Goal: Task Accomplishment & Management: Manage account settings

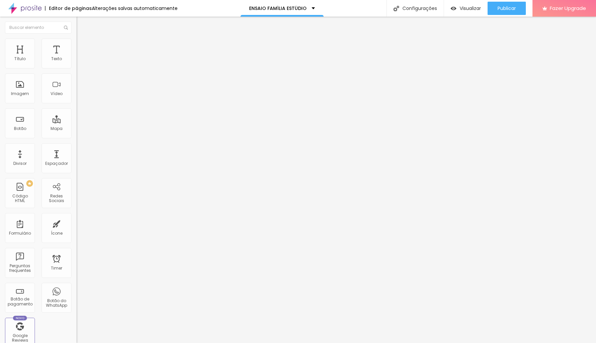
click at [77, 57] on span "Trocar imagem" at bounding box center [95, 55] width 36 height 6
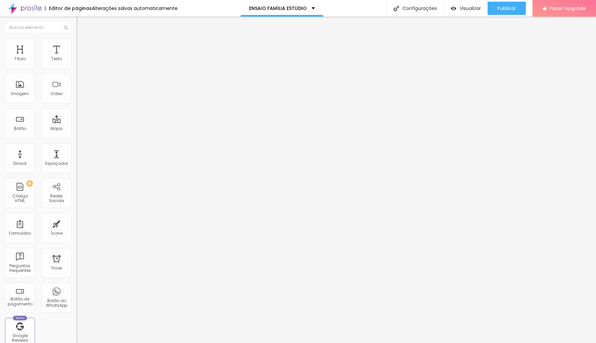
click at [77, 57] on span "Trocar imagem" at bounding box center [95, 55] width 36 height 6
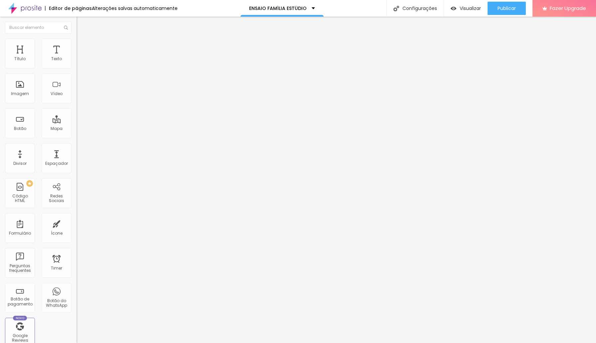
click at [77, 57] on span "Trocar imagem" at bounding box center [95, 55] width 36 height 6
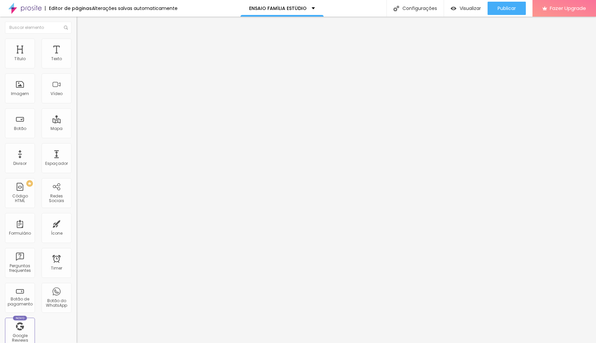
click at [77, 57] on span "Trocar imagem" at bounding box center [95, 55] width 36 height 6
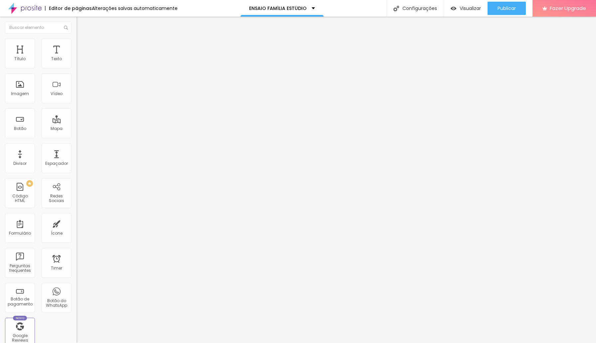
click at [77, 57] on span "Trocar imagem" at bounding box center [95, 55] width 36 height 6
click at [502, 7] on span "Publicar" at bounding box center [507, 8] width 18 height 5
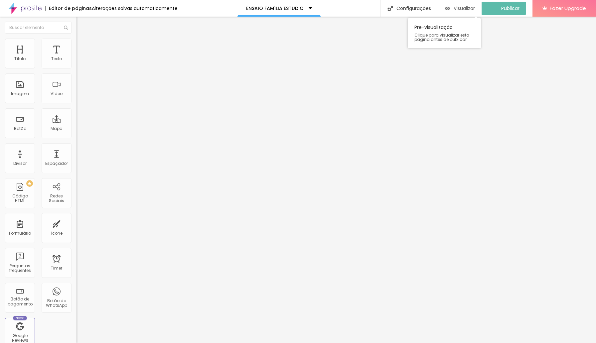
click at [457, 11] on div "Visualizar" at bounding box center [460, 8] width 30 height 13
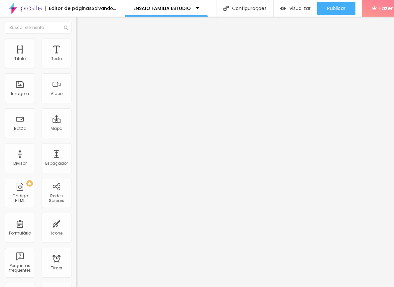
click at [77, 57] on span "Trocar imagem" at bounding box center [95, 55] width 36 height 6
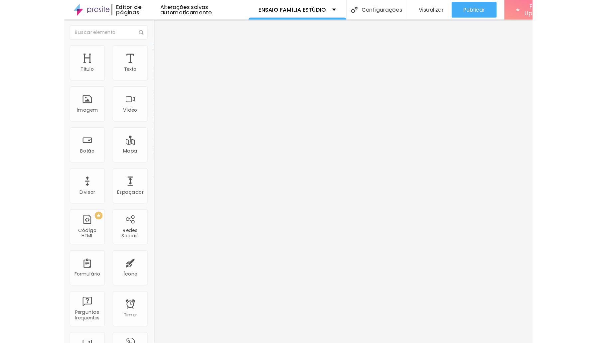
scroll to position [34, 0]
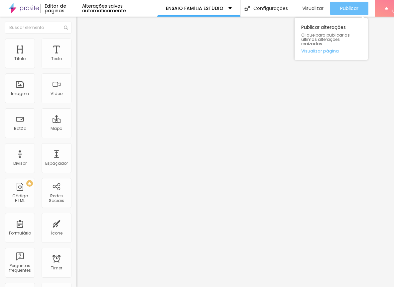
click at [350, 7] on span "Publicar" at bounding box center [349, 8] width 18 height 5
click at [340, 6] on span "Publicar" at bounding box center [349, 8] width 18 height 5
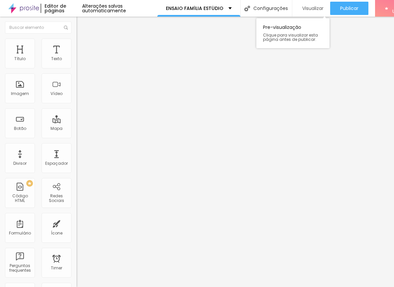
click at [314, 10] on span "Visualizar" at bounding box center [312, 8] width 21 height 5
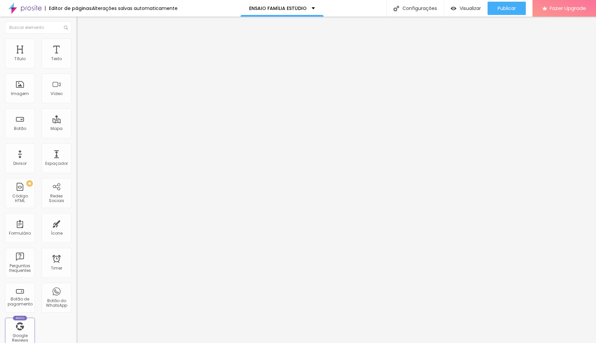
click at [77, 46] on ul "Conteúdo Estilo Avançado" at bounding box center [115, 42] width 77 height 20
click at [83, 47] on span "Avançado" at bounding box center [94, 50] width 22 height 6
click at [77, 39] on li "Estilo" at bounding box center [115, 42] width 77 height 7
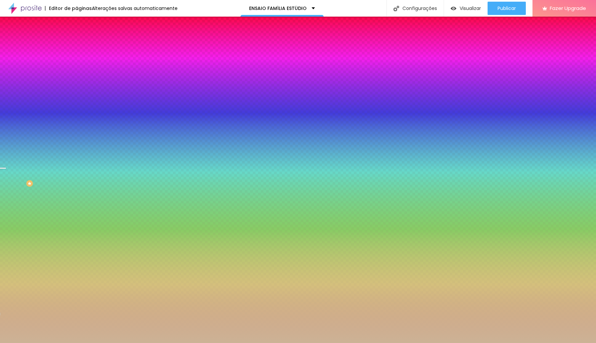
click at [77, 41] on img at bounding box center [80, 42] width 6 height 6
click at [77, 64] on div at bounding box center [115, 64] width 77 height 0
click at [83, 39] on span "Conteúdo" at bounding box center [93, 37] width 21 height 6
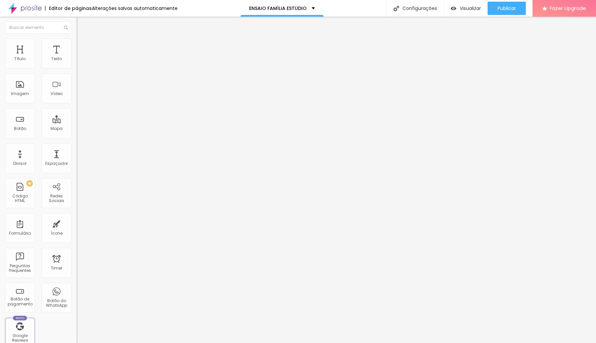
click at [83, 39] on span "Conteúdo" at bounding box center [93, 37] width 21 height 6
click at [83, 48] on span "Avançado" at bounding box center [94, 50] width 22 height 6
click at [83, 45] on span "Estilo" at bounding box center [88, 43] width 10 height 6
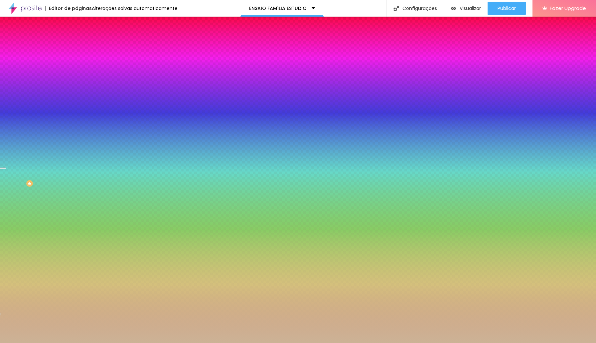
click at [83, 47] on span "Avançado" at bounding box center [94, 50] width 22 height 6
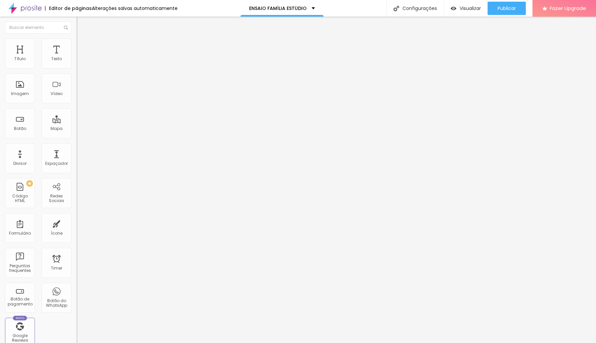
click at [77, 45] on ul "Conteúdo Estilo Avançado" at bounding box center [115, 42] width 77 height 20
click at [77, 44] on li "Estilo" at bounding box center [115, 42] width 77 height 7
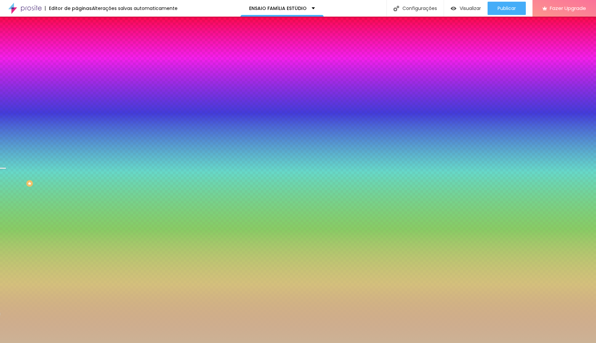
click at [77, 64] on div at bounding box center [115, 64] width 77 height 0
click at [77, 164] on div "Editar Coluna Conteúdo Estilo Avançado Cor de fundo Voltar ao padrão #CCB396 15…" at bounding box center [115, 180] width 77 height 327
click at [77, 45] on li "Avançado" at bounding box center [115, 48] width 77 height 7
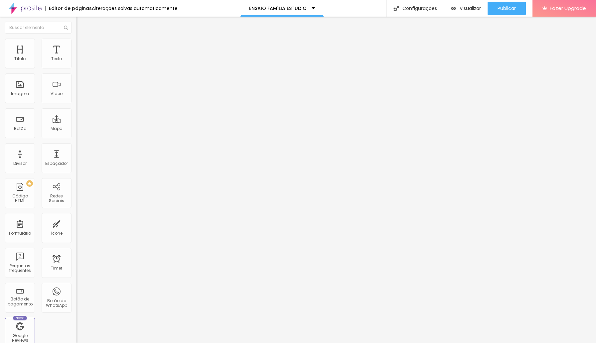
click at [77, 39] on li "Conteúdo" at bounding box center [115, 35] width 77 height 7
click at [83, 46] on span "Estilo" at bounding box center [88, 43] width 10 height 6
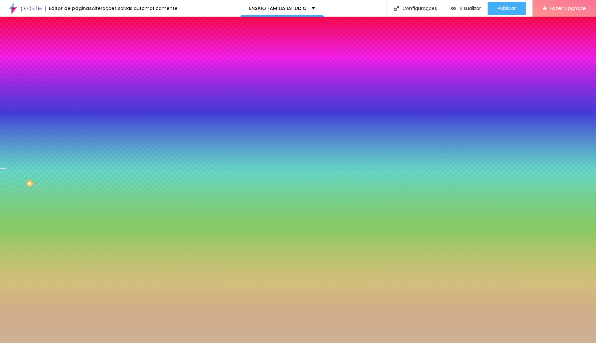
click at [77, 23] on button "Editar Coluna" at bounding box center [115, 24] width 77 height 15
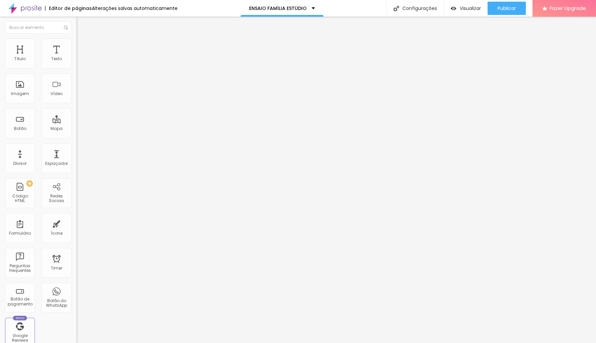
click at [77, 122] on div "Proporção 1:1 Quadrado Cinema 16:9 Padrão 4:3 Quadrado 1:1 Original" at bounding box center [115, 108] width 77 height 26
click at [77, 104] on span "1:1 Quadrado" at bounding box center [90, 101] width 26 height 6
click at [77, 111] on div "Padrão 4:3" at bounding box center [115, 109] width 77 height 4
click at [93, 108] on span "16:9" at bounding box center [97, 105] width 8 height 6
click at [77, 114] on div "Padrão 4:3" at bounding box center [115, 112] width 77 height 4
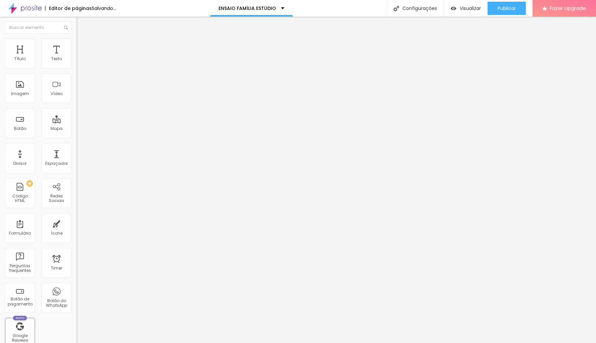
click at [77, 39] on li "Conteúdo" at bounding box center [115, 35] width 77 height 7
click at [82, 25] on img "button" at bounding box center [84, 24] width 5 height 5
click at [22, 53] on div "Título" at bounding box center [20, 54] width 30 height 30
click at [77, 39] on img at bounding box center [80, 42] width 6 height 6
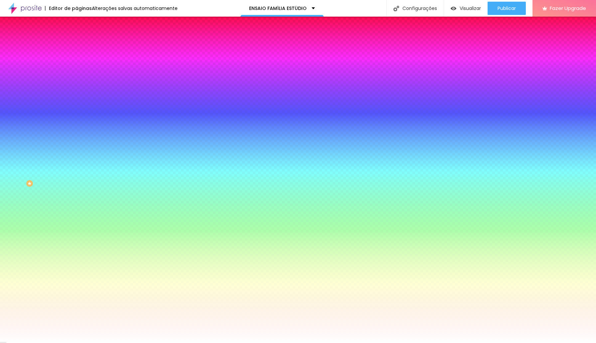
click at [77, 61] on span "Adicionar imagem" at bounding box center [98, 59] width 43 height 6
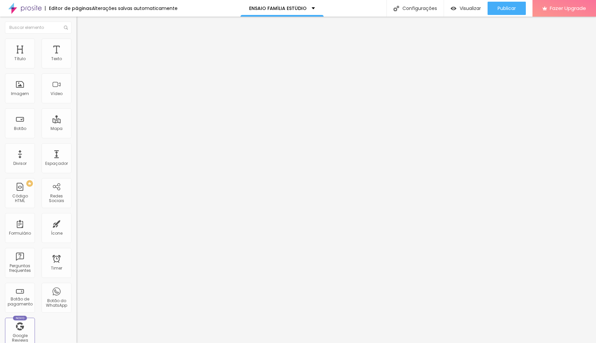
click at [83, 46] on span "Estilo" at bounding box center [88, 43] width 10 height 6
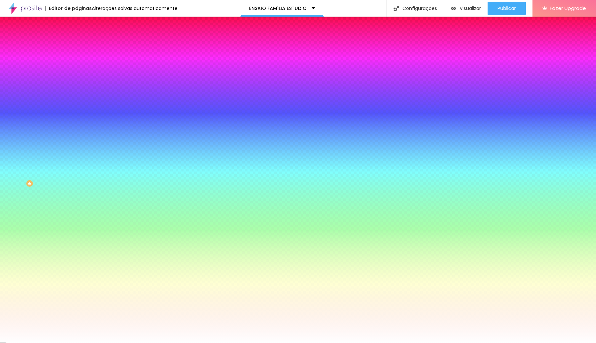
click at [83, 39] on span "Conteúdo" at bounding box center [93, 37] width 21 height 6
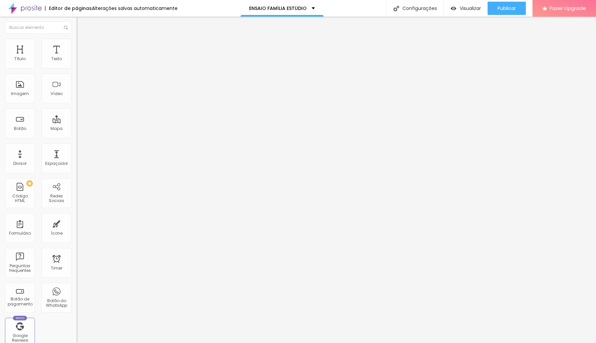
click at [77, 56] on div "Modo" at bounding box center [115, 54] width 77 height 4
click at [77, 41] on img at bounding box center [80, 42] width 6 height 6
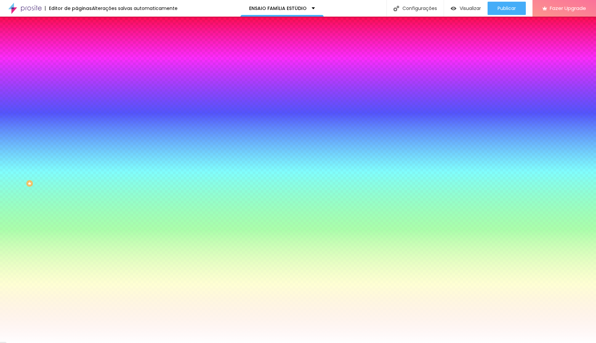
click at [83, 39] on span "Conteúdo" at bounding box center [93, 37] width 21 height 6
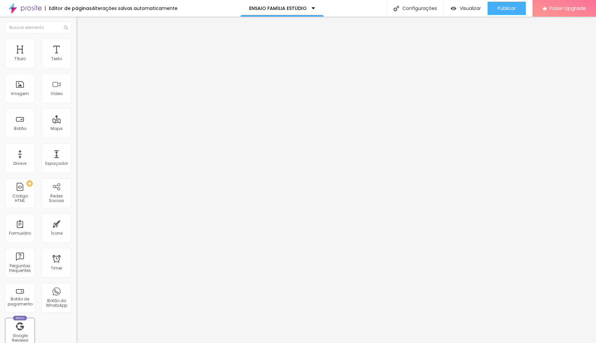
click at [77, 61] on span "Encaixotado" at bounding box center [90, 58] width 26 height 6
click at [77, 71] on span "Completo" at bounding box center [87, 68] width 20 height 6
click at [77, 65] on span "Encaixotado" at bounding box center [90, 62] width 26 height 6
click at [83, 46] on span "Estilo" at bounding box center [88, 43] width 10 height 6
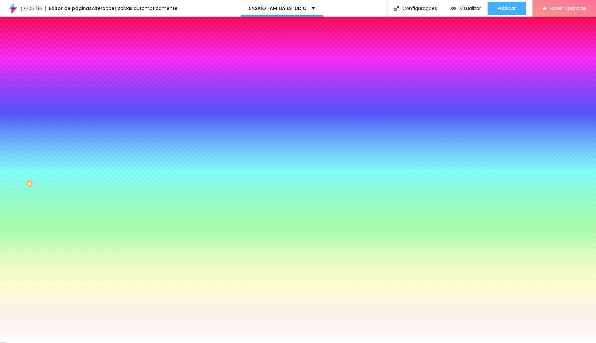
click at [77, 69] on span "Nenhum" at bounding box center [85, 67] width 17 height 6
click at [77, 45] on li "Avançado" at bounding box center [115, 48] width 77 height 7
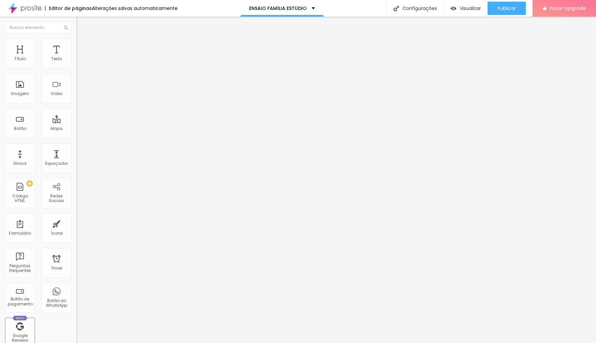
type input "1"
type input "3"
type input "33"
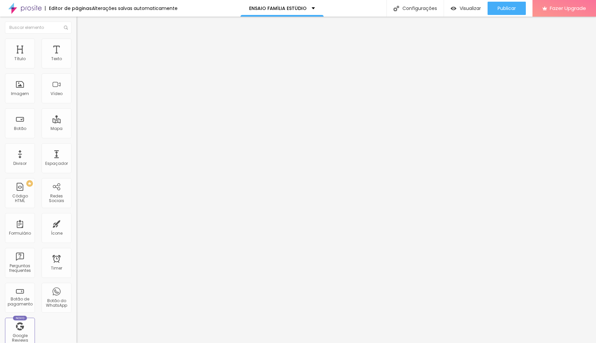
type input "33"
type input "40"
type input "49"
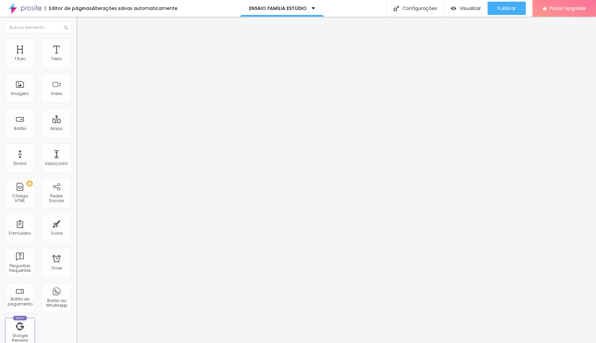
type input "70"
type input "78"
type input "92"
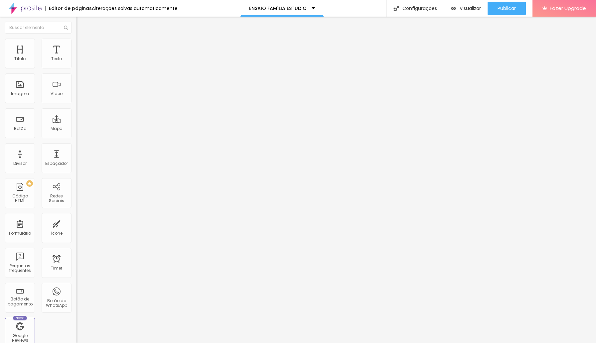
type input "92"
type input "108"
type input "123"
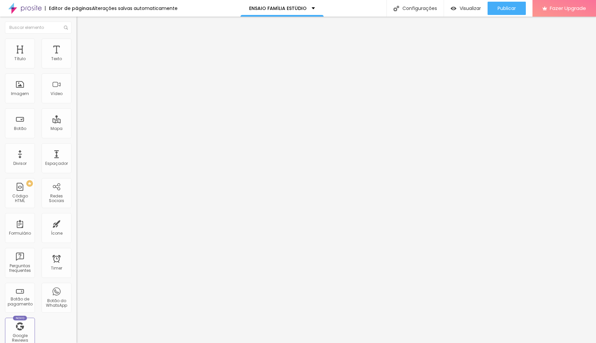
type input "134"
type input "142"
type input "150"
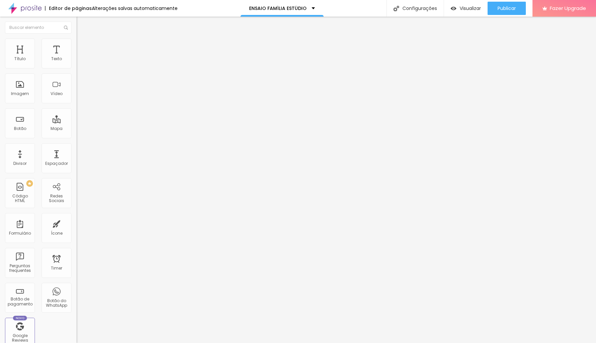
type input "150"
type input "160"
type input "174"
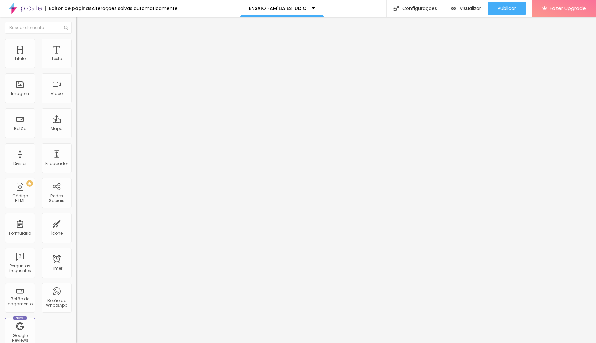
type input "190"
type input "200"
type input "222"
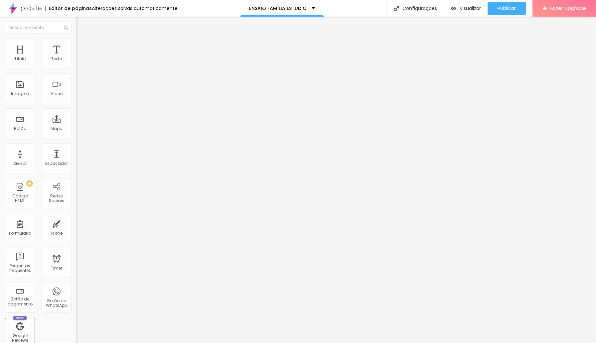
type input "222"
type input "241"
type input "251"
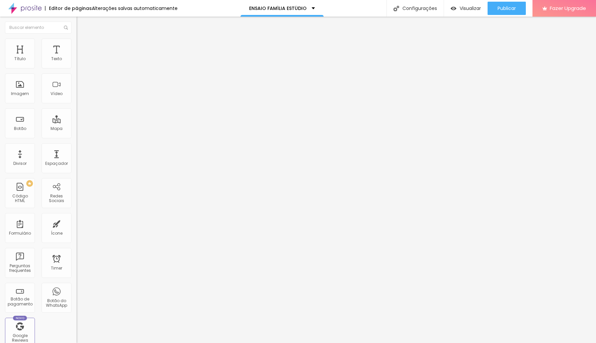
type input "257"
type input "260"
type input "261"
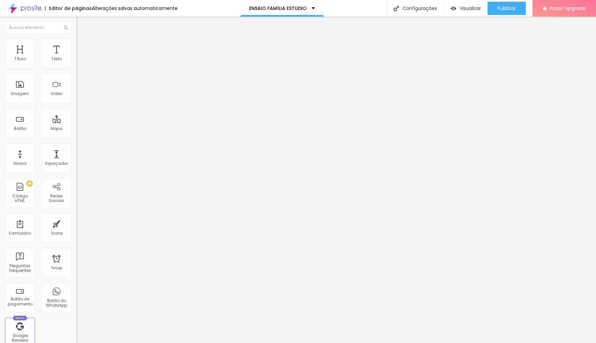
type input "261"
type input "262"
type input "264"
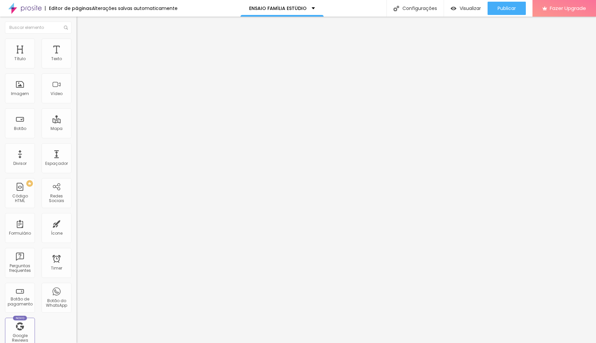
type input "265"
type input "267"
type input "269"
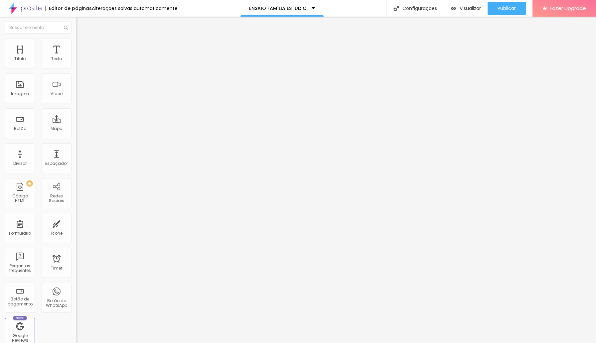
type input "269"
type input "270"
type input "271"
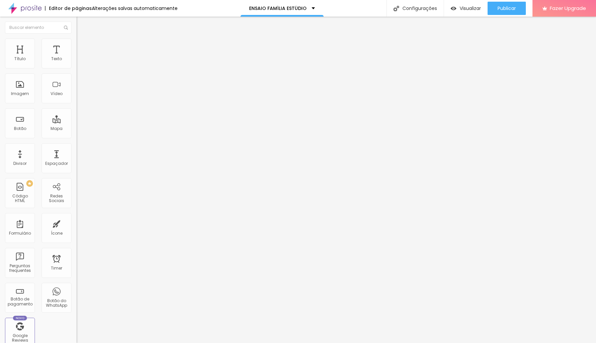
drag, startPoint x: 15, startPoint y: 79, endPoint x: 32, endPoint y: 81, distance: 17.5
click at [77, 223] on input "range" at bounding box center [98, 225] width 43 height 5
type input "287"
type input "289"
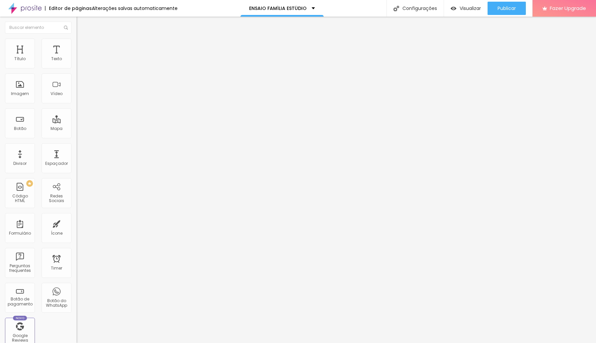
type input "289"
type input "295"
type input "298"
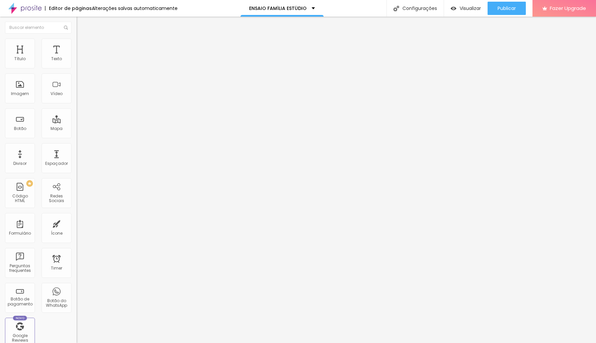
type input "300"
type input "303"
type input "305"
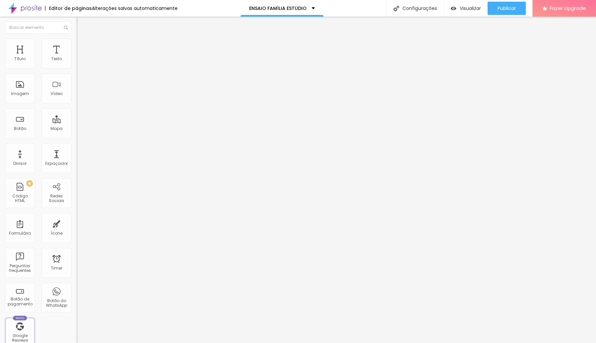
type input "305"
type input "307"
type input "310"
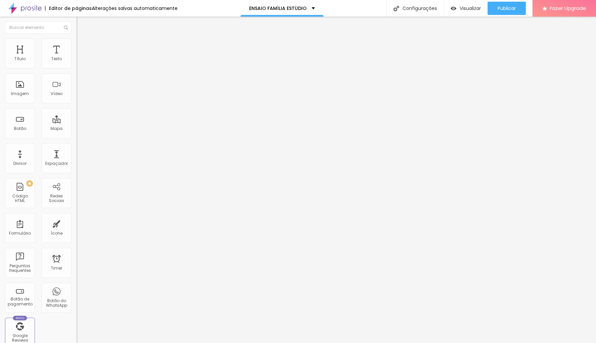
type input "313"
type input "317"
type input "318"
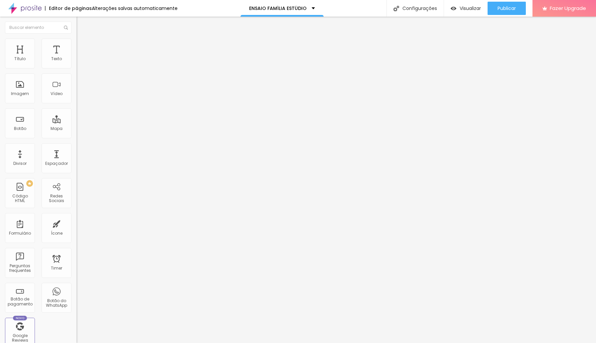
type input "318"
type input "322"
type input "323"
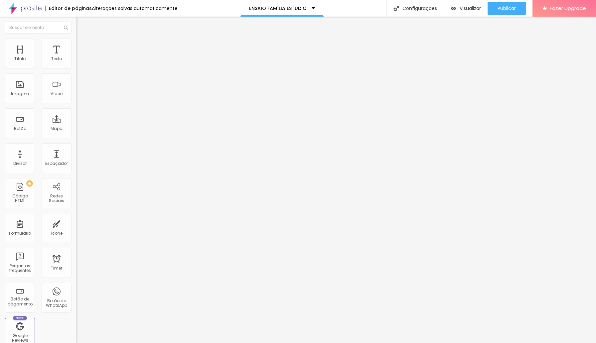
type input "325"
type input "327"
type input "331"
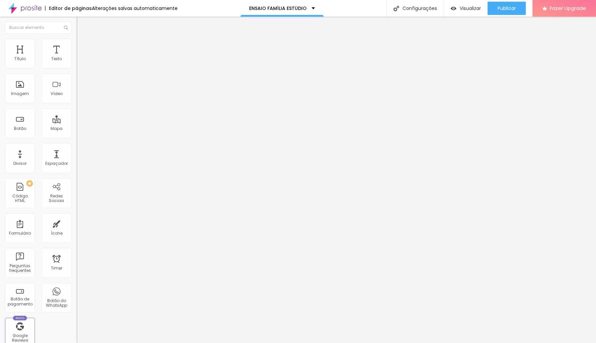
type input "331"
type input "334"
type input "339"
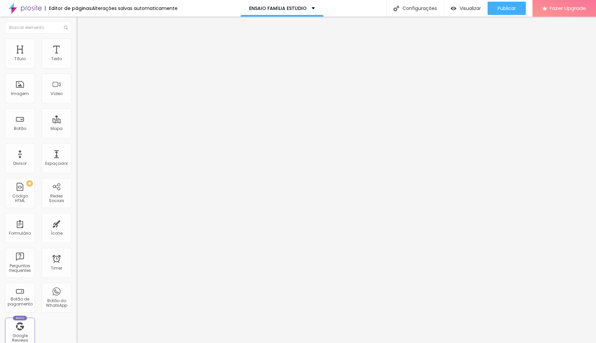
type input "344"
type input "348"
type input "350"
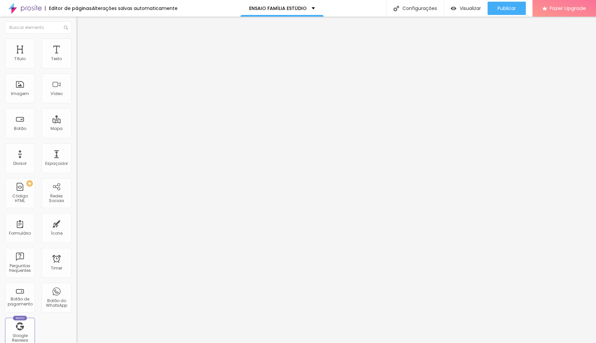
type input "350"
type input "356"
type input "363"
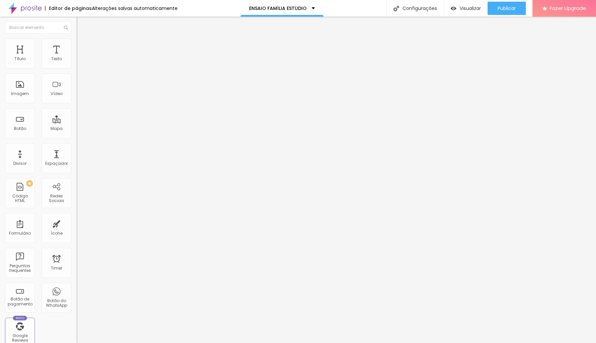
type input "370"
type input "377"
type input "380"
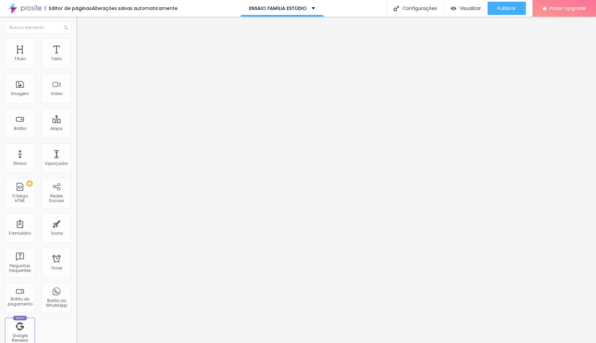
type input "380"
type input "388"
type input "393"
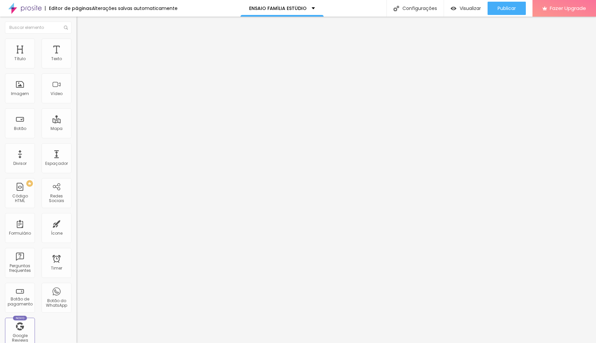
type input "396"
type input "400"
type input "401"
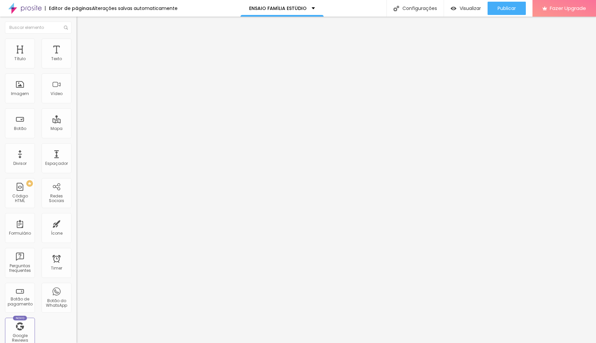
type input "401"
type input "403"
type input "404"
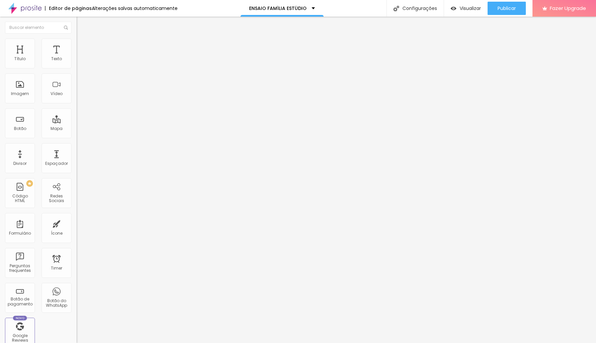
drag, startPoint x: 33, startPoint y: 79, endPoint x: 40, endPoint y: 80, distance: 7.7
click at [77, 223] on input "range" at bounding box center [98, 225] width 43 height 5
type input "361"
type input "365"
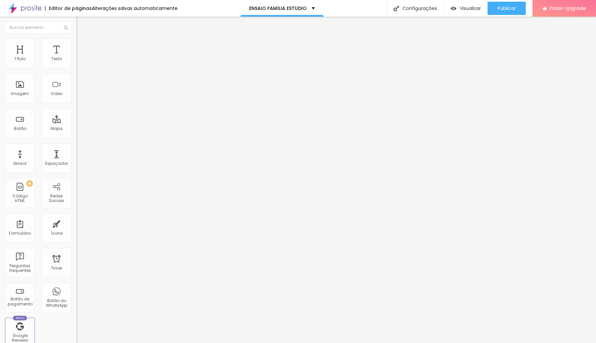
type input "365"
type input "381"
type input "384"
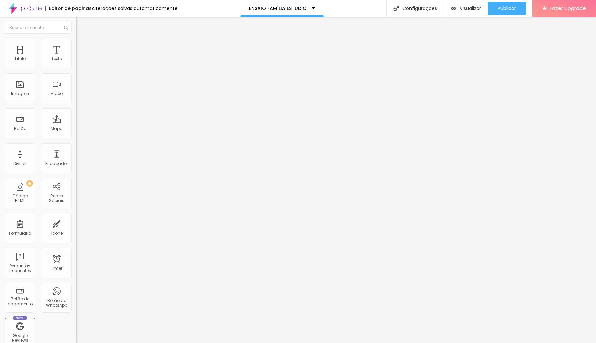
type input "388"
type input "390"
type input "392"
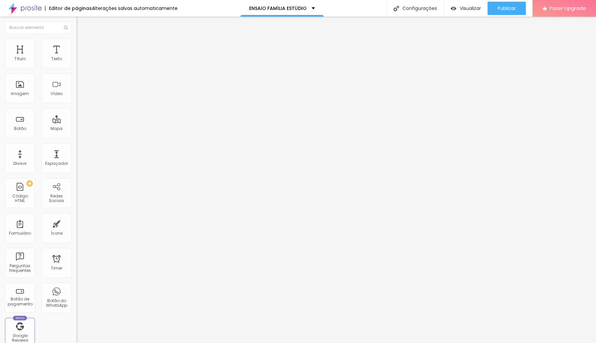
type input "392"
type input "393"
type input "394"
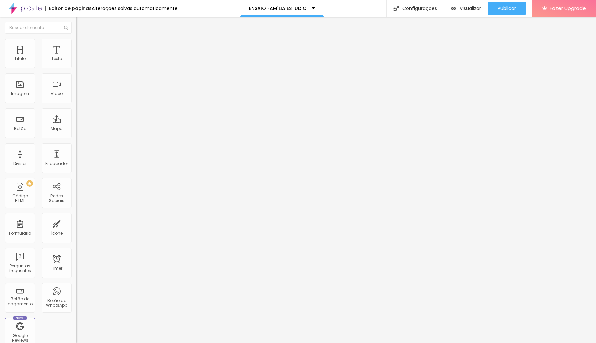
type input "404"
type input "409"
type input "413"
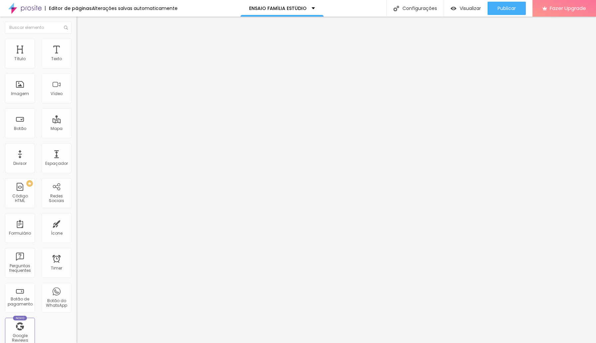
type input "413"
type input "416"
type input "418"
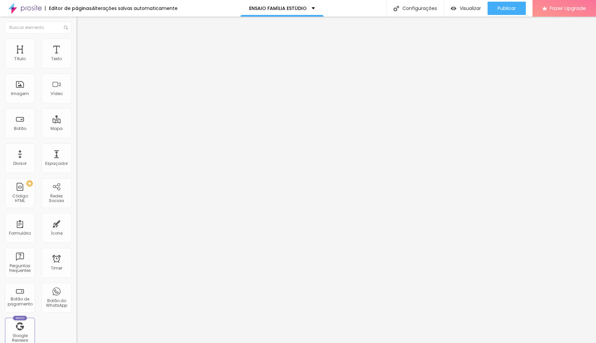
type input "421"
type input "424"
type input "429"
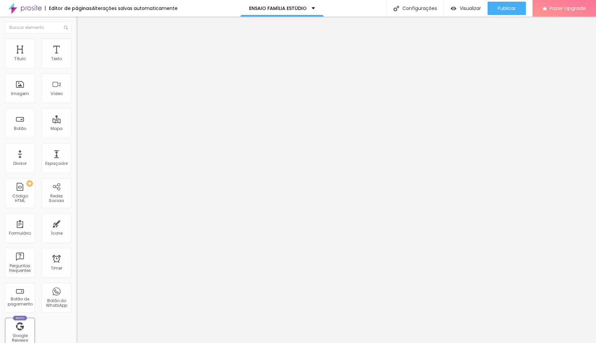
type input "429"
type input "432"
type input "436"
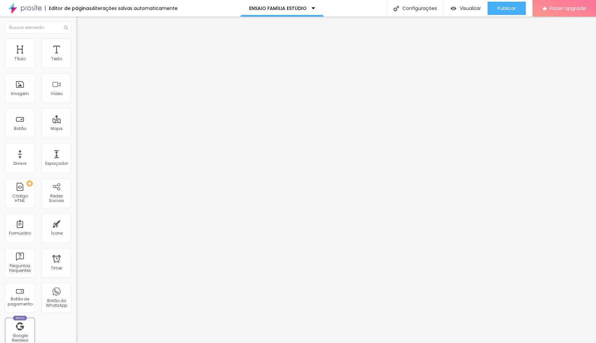
type input "438"
type input "440"
type input "442"
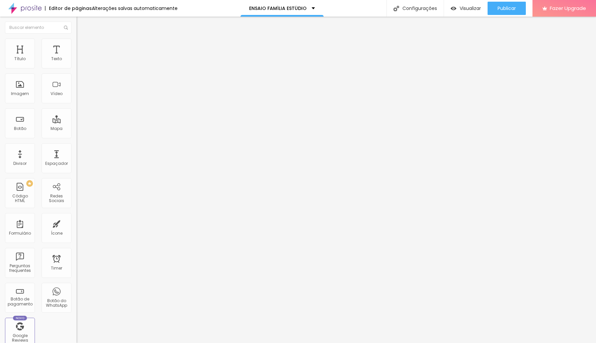
type input "442"
type input "444"
type input "445"
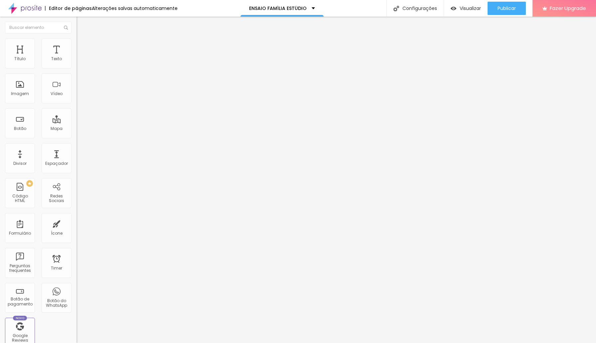
type input "447"
drag, startPoint x: 38, startPoint y: 78, endPoint x: 43, endPoint y: 79, distance: 5.4
type input "447"
click at [77, 223] on input "range" at bounding box center [98, 225] width 43 height 5
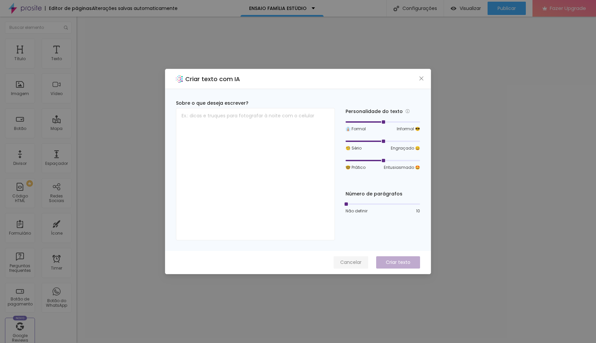
click at [353, 262] on span "Cancelar" at bounding box center [350, 262] width 21 height 7
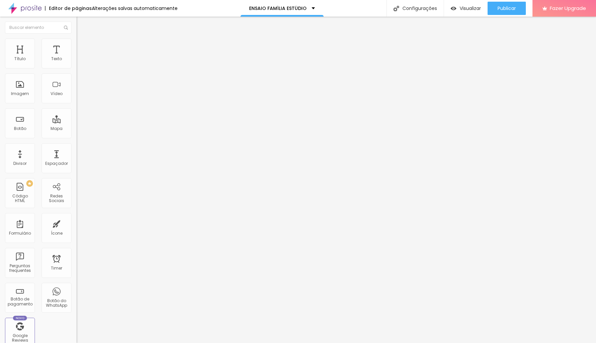
click at [77, 44] on li "Avançado" at bounding box center [115, 42] width 77 height 7
click at [77, 45] on li "Avançado" at bounding box center [115, 48] width 77 height 7
type input "405"
type input "286"
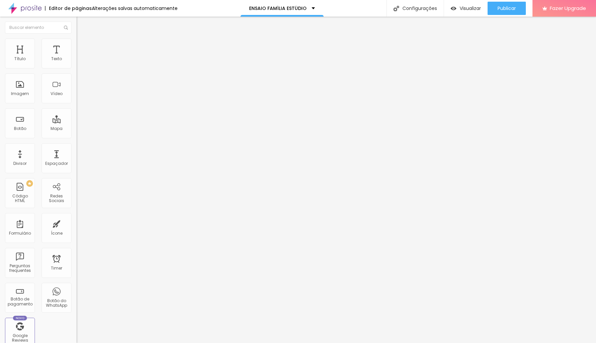
type input "286"
type input "269"
type input "252"
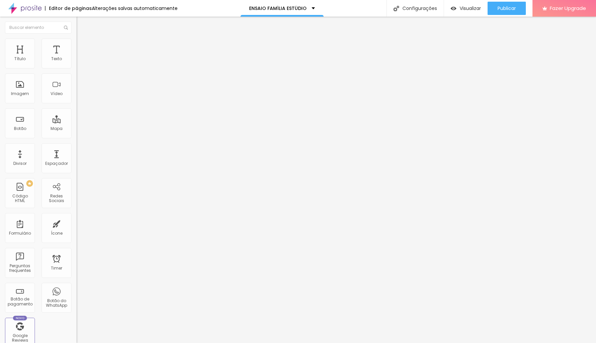
type input "234"
type input "220"
type input "209"
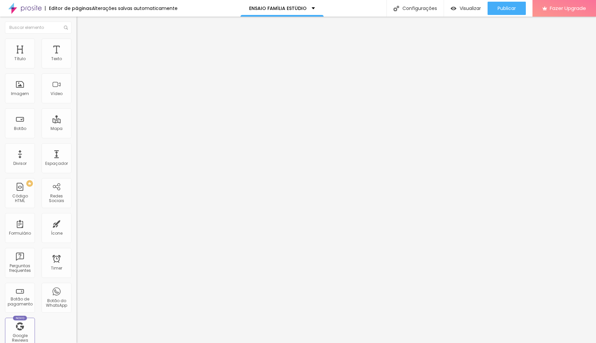
type input "209"
type input "205"
type input "198"
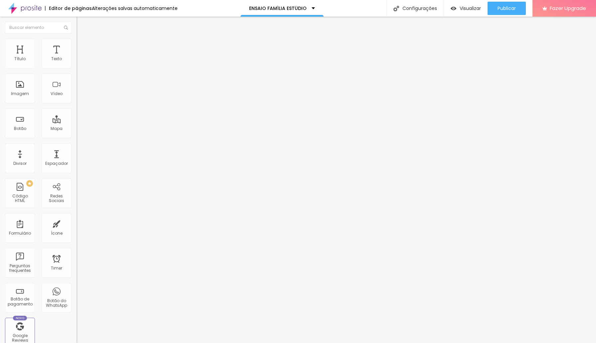
type input "197"
type input "195"
drag, startPoint x: 43, startPoint y: 78, endPoint x: 22, endPoint y: 78, distance: 20.6
click at [77, 223] on input "range" at bounding box center [98, 225] width 43 height 5
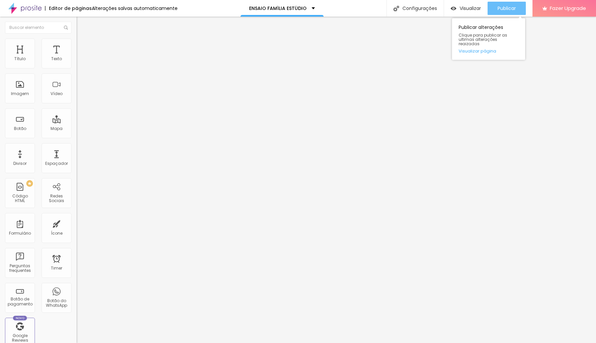
click at [394, 9] on span "Publicar" at bounding box center [507, 8] width 18 height 5
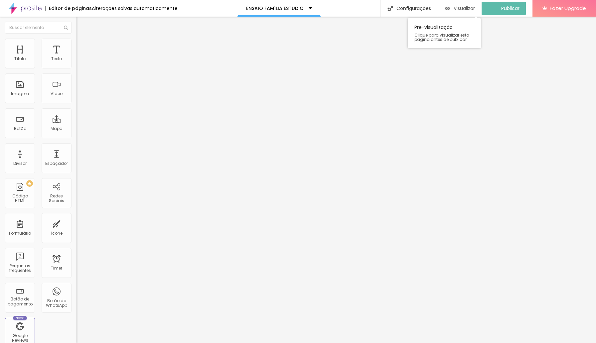
click at [394, 11] on span "Visualizar" at bounding box center [464, 8] width 21 height 5
click at [77, 45] on img at bounding box center [80, 48] width 6 height 6
click at [77, 45] on li "Estilo" at bounding box center [115, 42] width 77 height 7
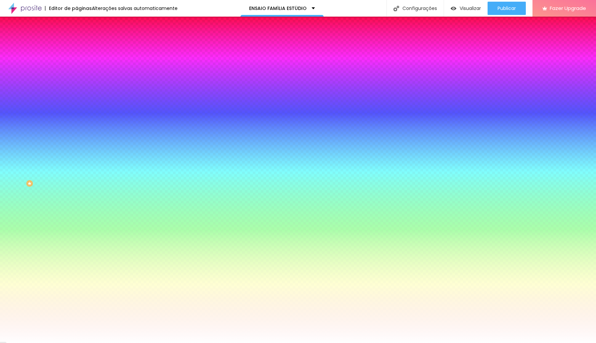
click at [77, 61] on span "Adicionar imagem" at bounding box center [98, 59] width 43 height 6
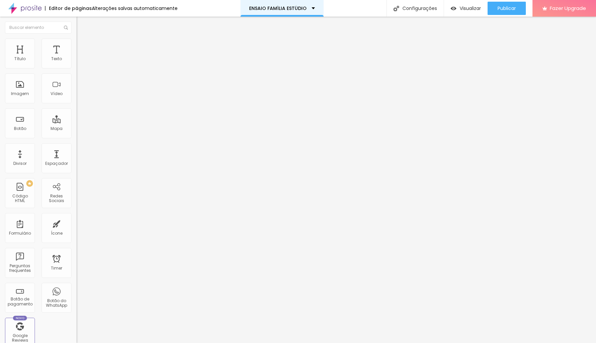
click at [263, 8] on p "ENSAIO FAMÍLIA ESTÚDIO" at bounding box center [278, 8] width 58 height 5
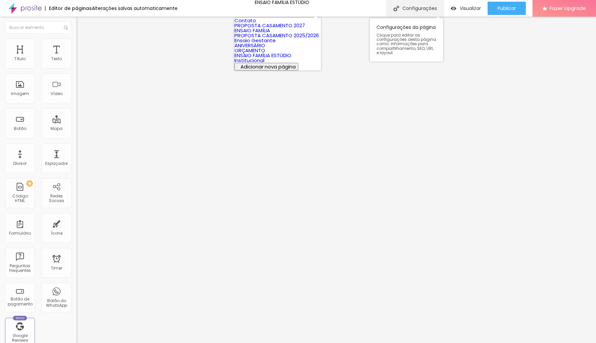
click at [394, 7] on div "Configurações" at bounding box center [415, 8] width 57 height 17
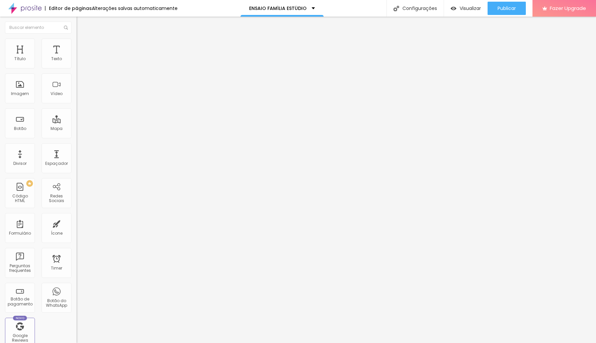
click at [83, 46] on span "Estilo" at bounding box center [88, 43] width 10 height 6
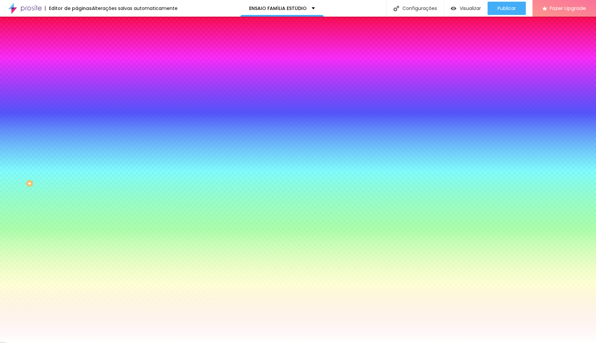
click at [83, 39] on span "Conteúdo" at bounding box center [93, 37] width 21 height 6
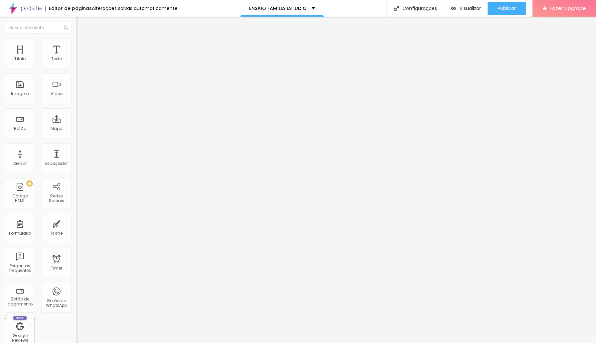
click at [77, 67] on div "Modo Encaixotado Encaixotado Completo" at bounding box center [115, 61] width 77 height 18
click at [77, 61] on span "Encaixotado" at bounding box center [90, 58] width 26 height 6
click at [77, 71] on span "Completo" at bounding box center [87, 68] width 20 height 6
click at [77, 65] on span "Encaixotado" at bounding box center [90, 62] width 26 height 6
click at [77, 45] on li "Avançado" at bounding box center [115, 48] width 77 height 7
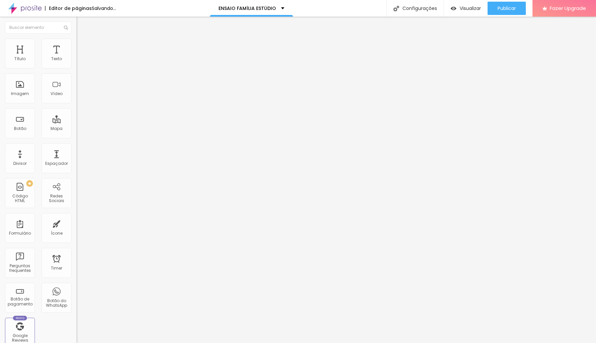
click at [77, 44] on li "Estilo" at bounding box center [115, 42] width 77 height 7
click at [119, 9] on div "Alterações salvas automaticamente" at bounding box center [135, 8] width 86 height 5
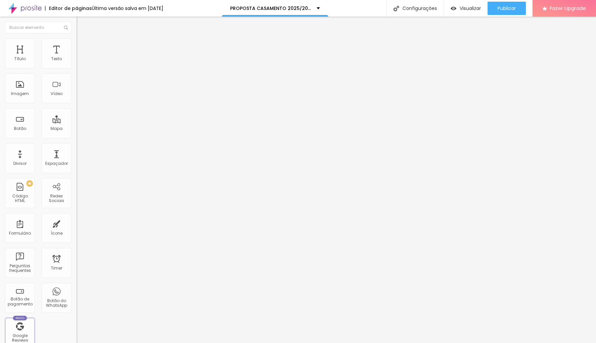
click at [77, 45] on ul "Conteúdo Estilo Avançado" at bounding box center [115, 42] width 77 height 20
click at [83, 45] on span "Estilo" at bounding box center [88, 43] width 10 height 6
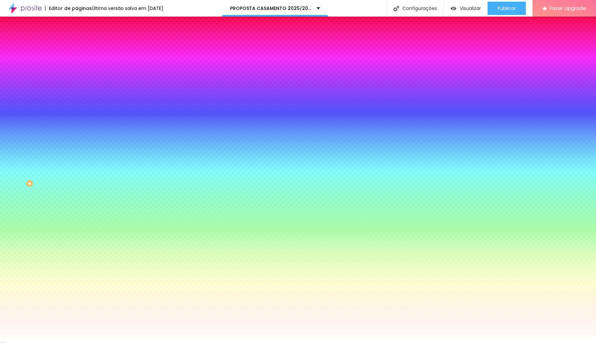
click at [77, 45] on li "Avançado" at bounding box center [115, 48] width 77 height 7
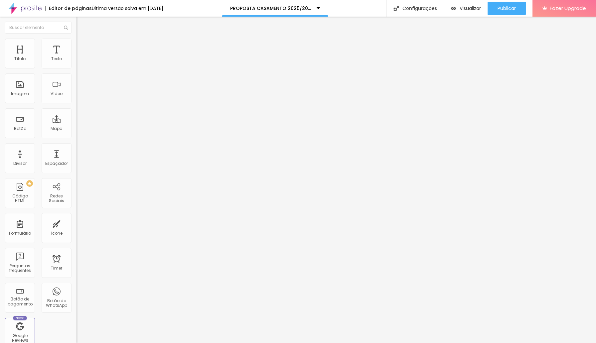
click at [77, 43] on ul "Conteúdo Estilo Avançado" at bounding box center [115, 42] width 77 height 20
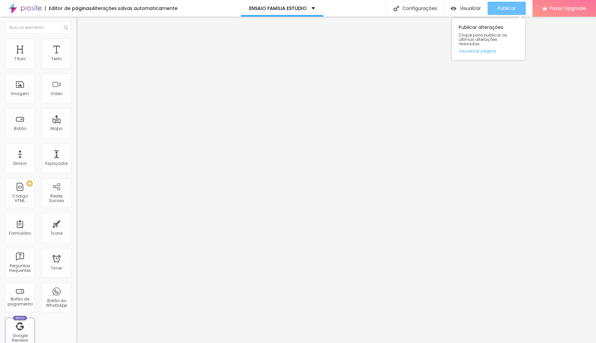
click at [503, 11] on span "Publicar" at bounding box center [507, 8] width 18 height 5
